Goal: Find specific page/section: Find specific page/section

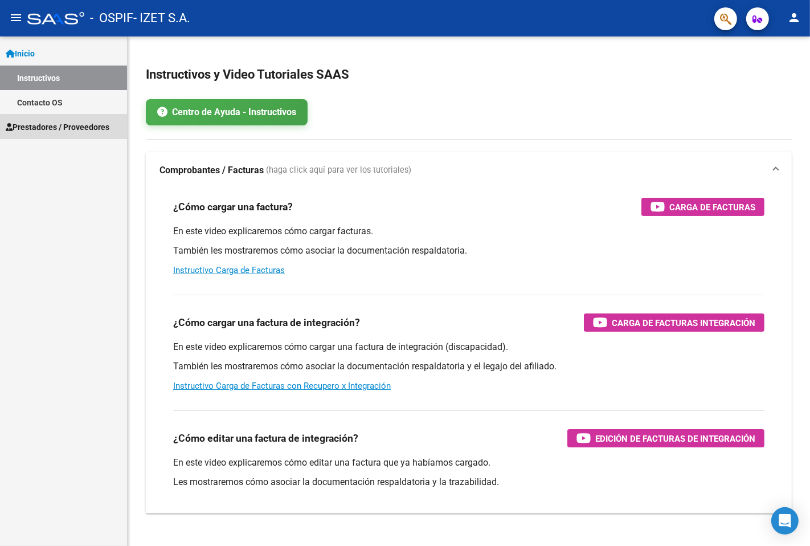
click at [76, 137] on link "Prestadores / Proveedores" at bounding box center [63, 126] width 127 height 24
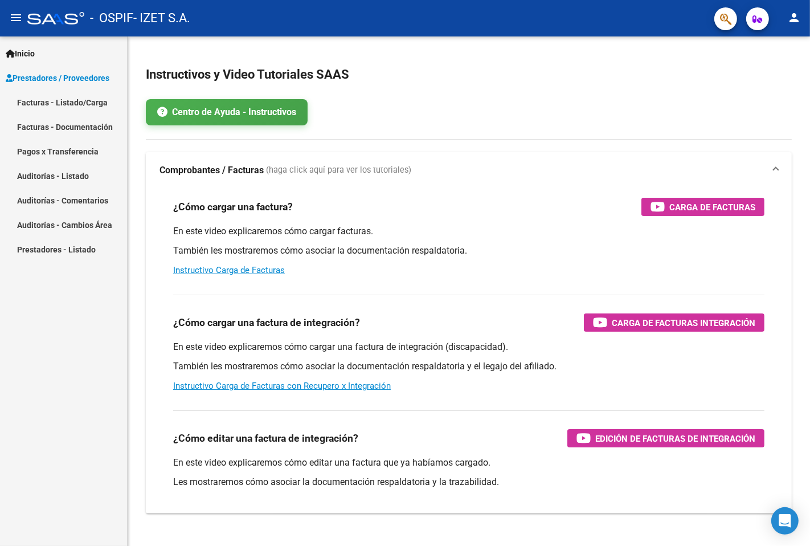
click at [80, 110] on link "Facturas - Listado/Carga" at bounding box center [63, 102] width 127 height 24
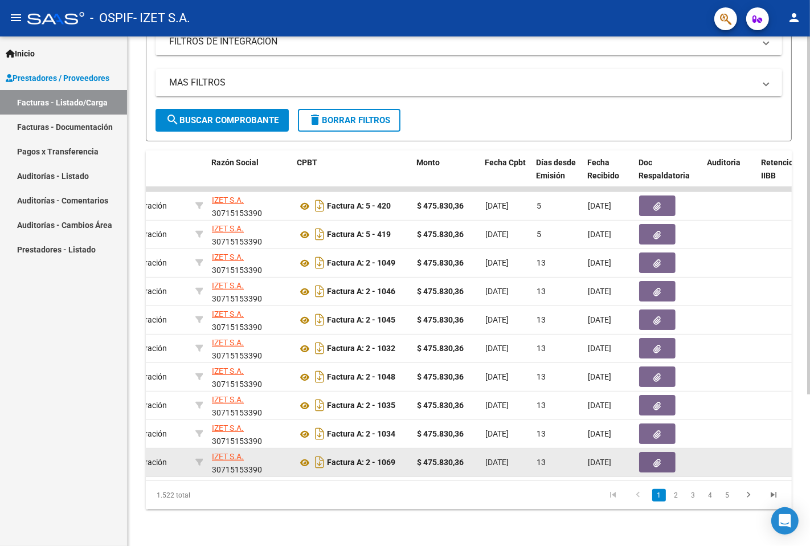
scroll to position [215, 0]
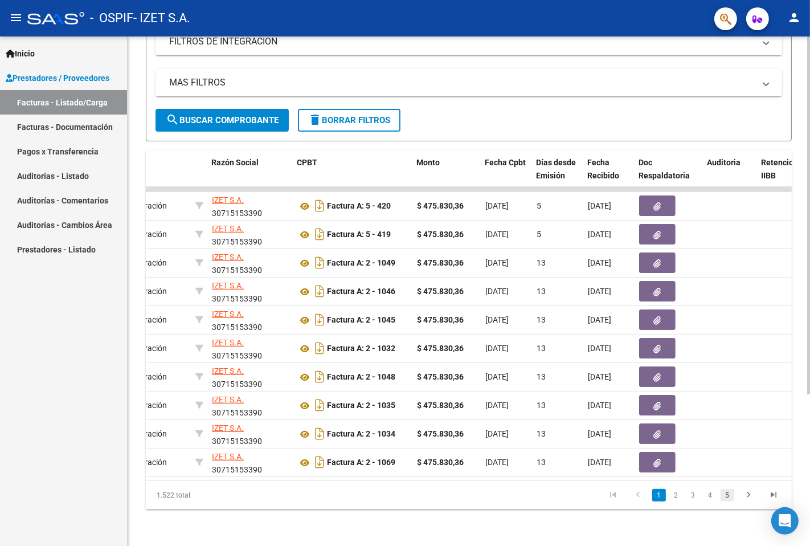
click at [722, 497] on link "5" at bounding box center [727, 495] width 14 height 13
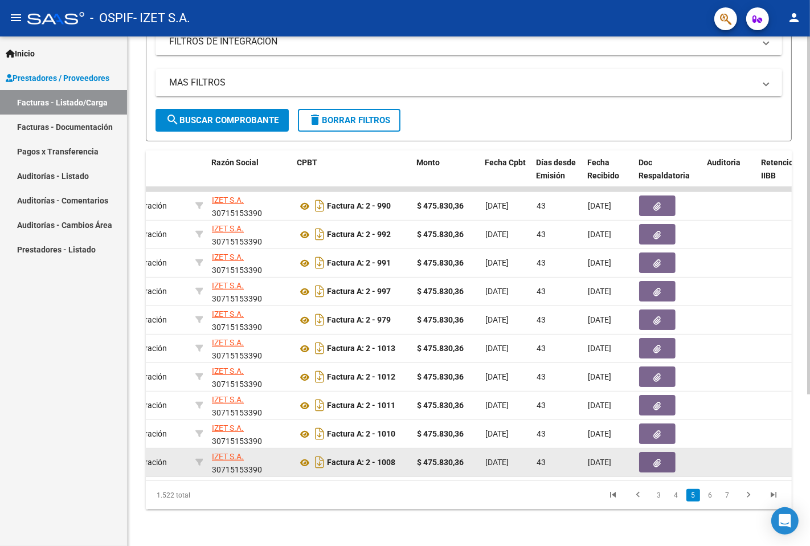
click at [329, 465] on datatable-body-cell "Factura A: 2 - 1008" at bounding box center [353, 462] width 120 height 28
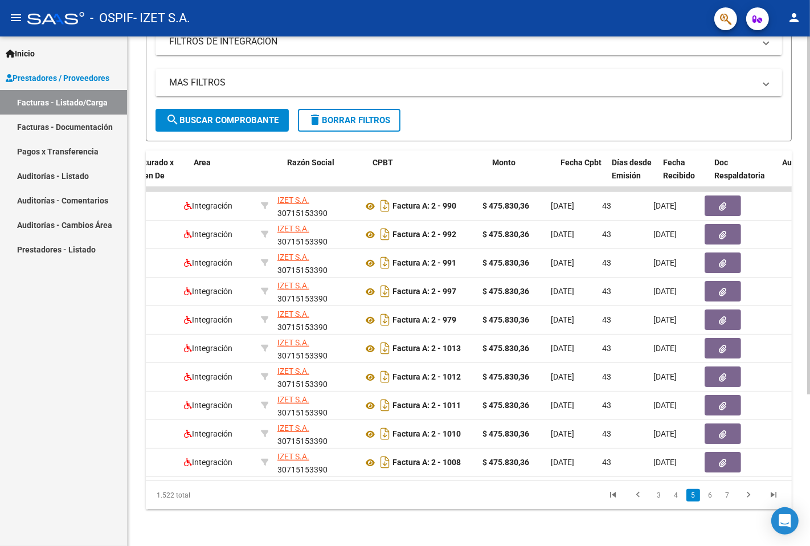
scroll to position [0, 0]
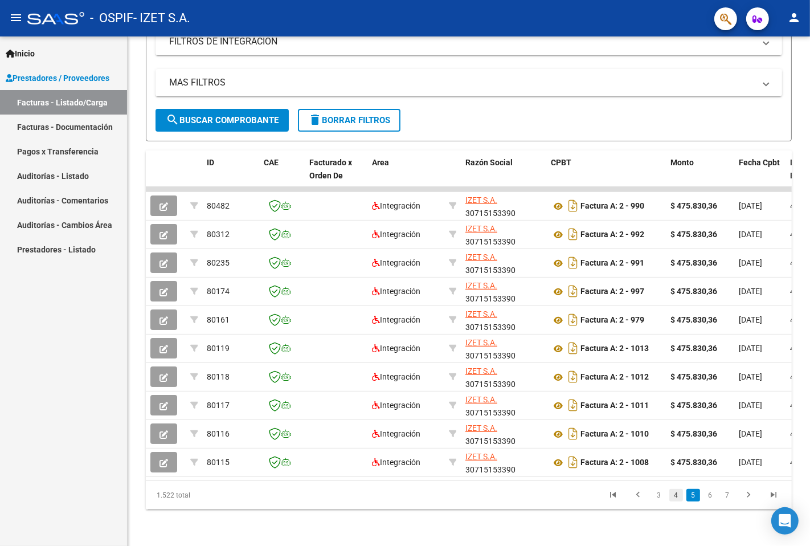
click at [680, 497] on link "4" at bounding box center [676, 495] width 14 height 13
click at [665, 498] on link "2" at bounding box center [659, 495] width 14 height 13
click at [642, 497] on icon "go to previous page" at bounding box center [637, 496] width 15 height 14
